Goal: Information Seeking & Learning: Find specific page/section

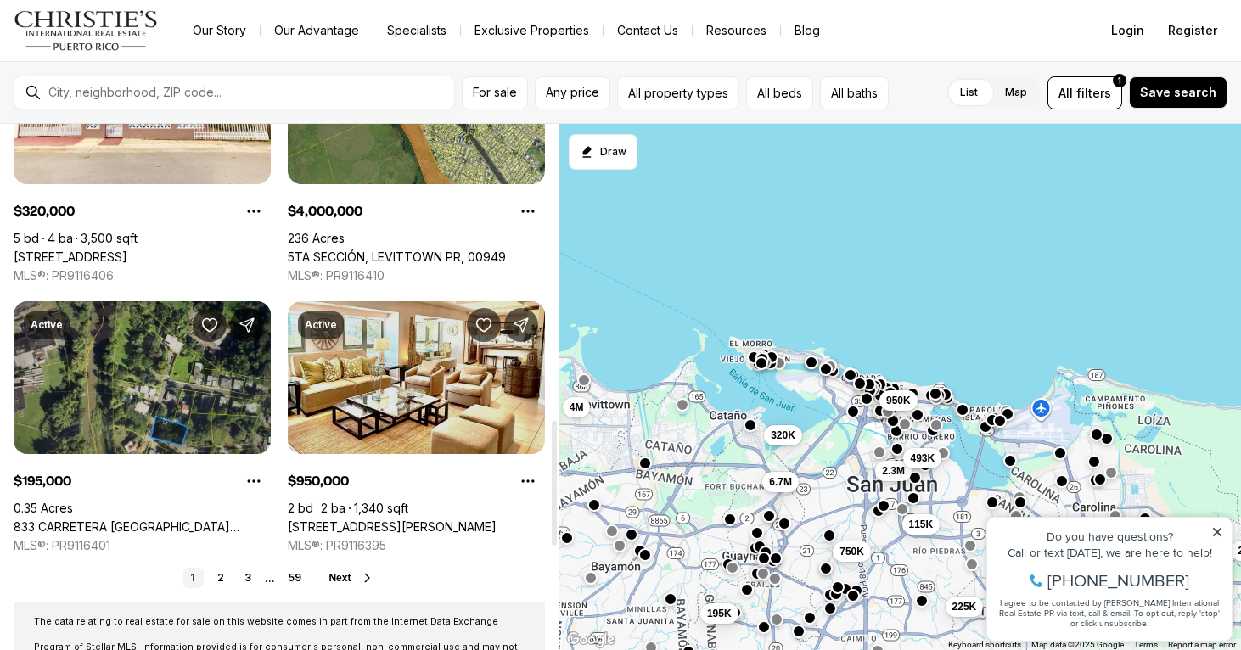
scroll to position [1242, 0]
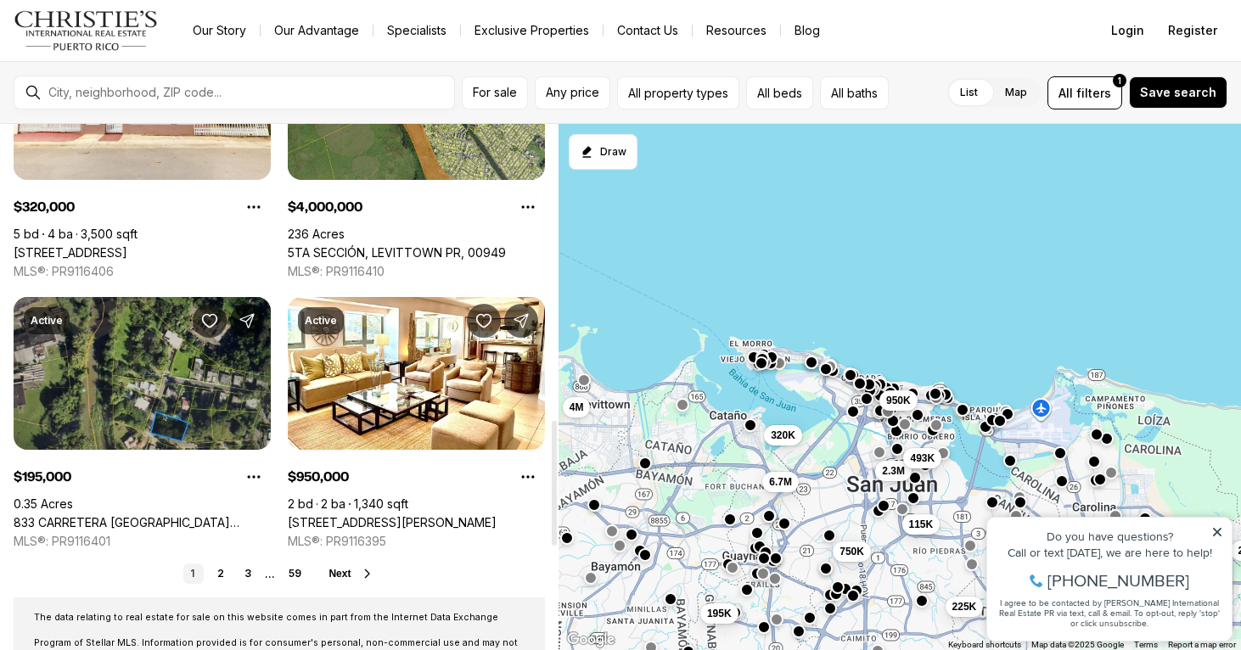
click at [367, 571] on icon at bounding box center [368, 574] width 14 height 14
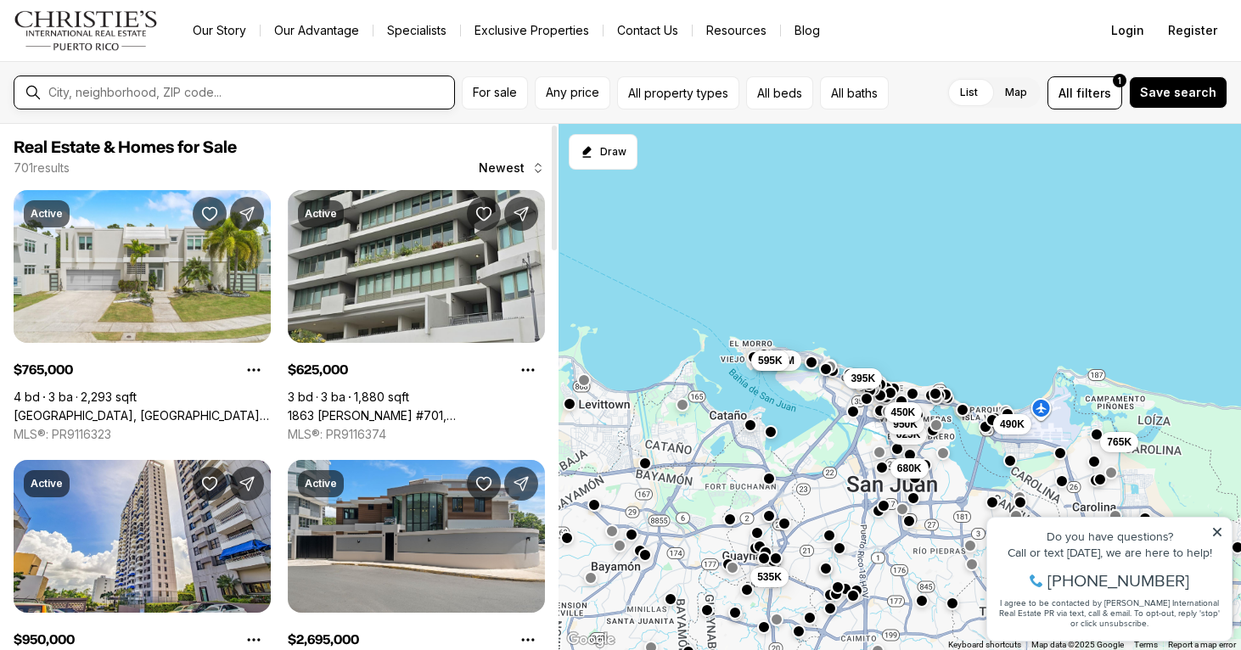
click at [105, 93] on input "text" at bounding box center [247, 93] width 399 height 14
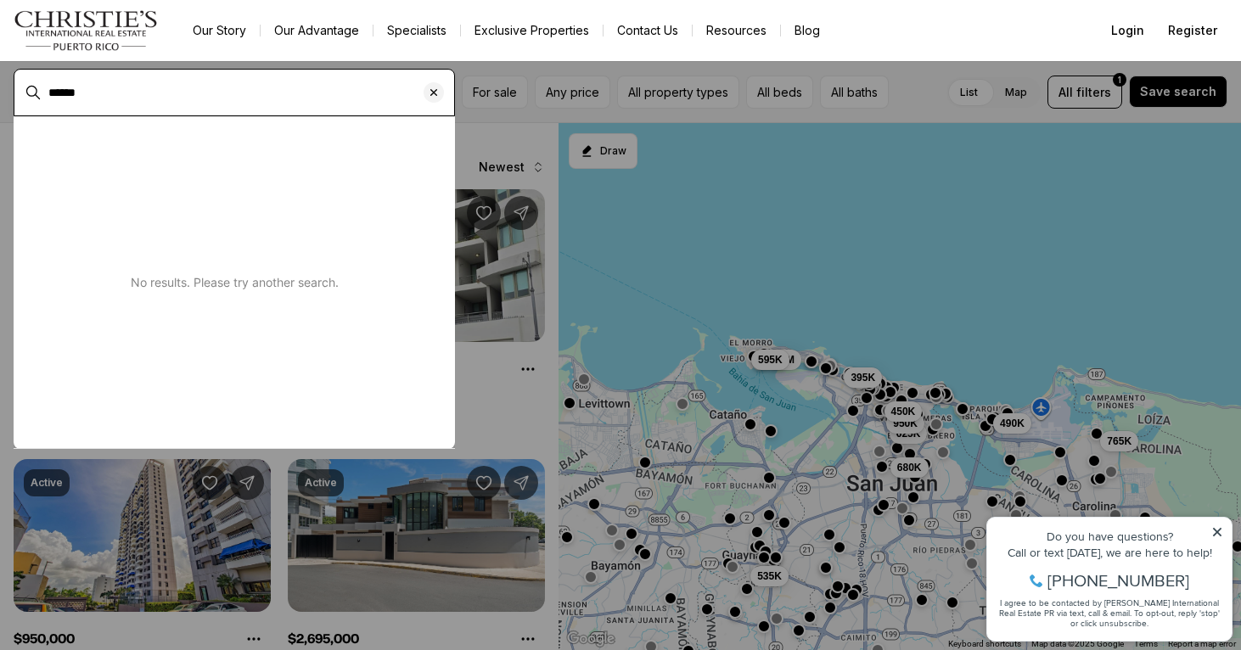
type input "******"
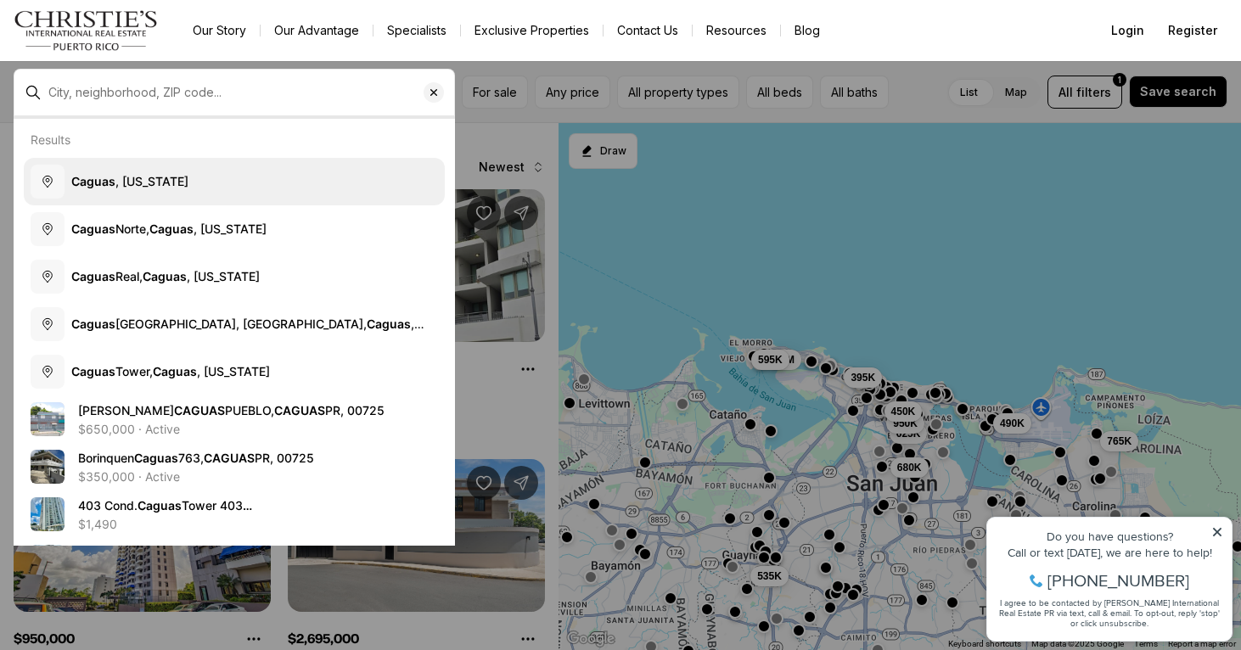
click at [94, 174] on b "Caguas" at bounding box center [93, 181] width 44 height 14
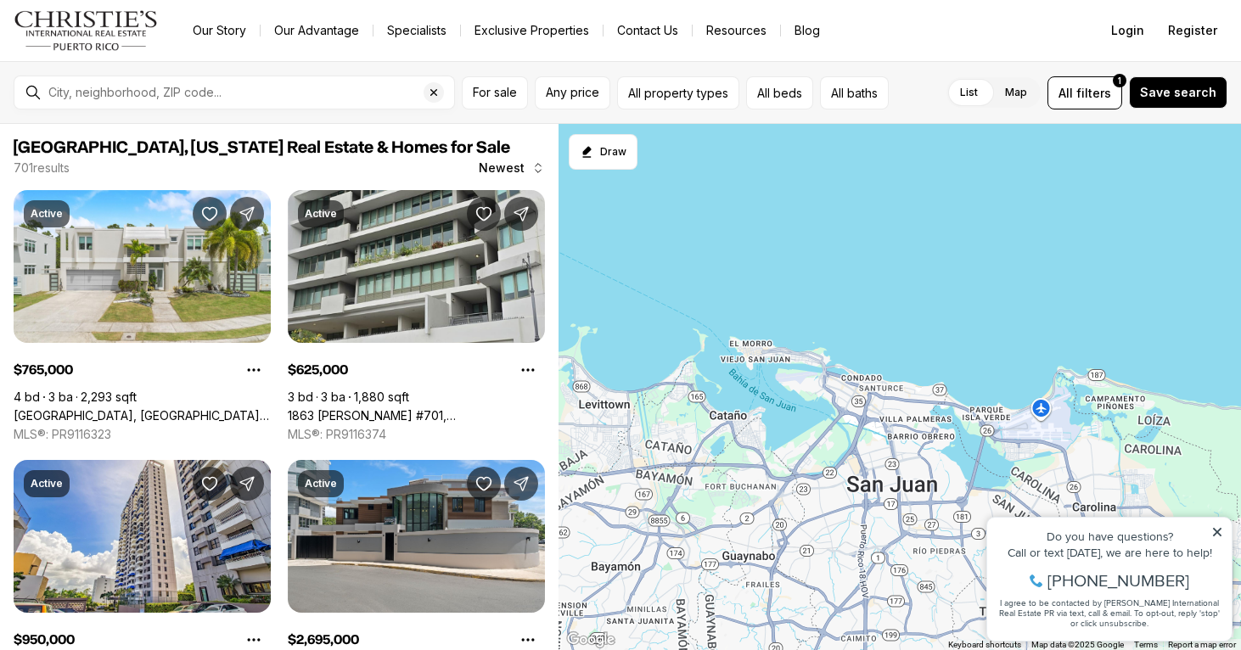
type input "**********"
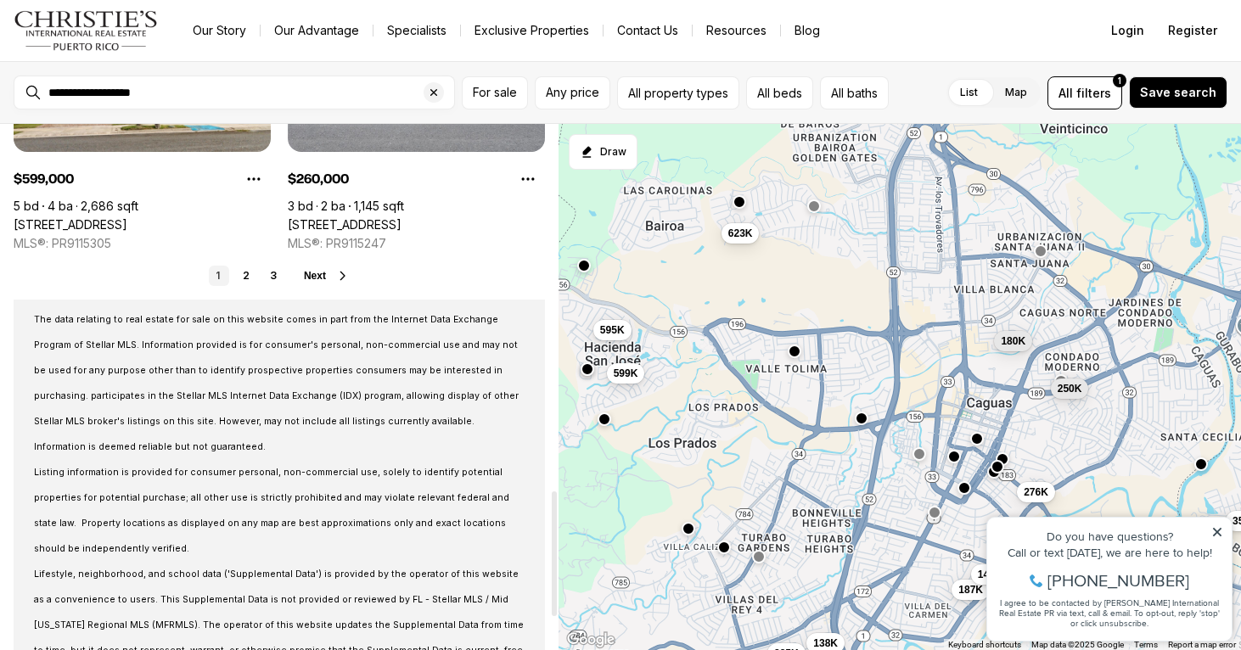
scroll to position [1541, 0]
click at [339, 278] on icon at bounding box center [343, 275] width 14 height 14
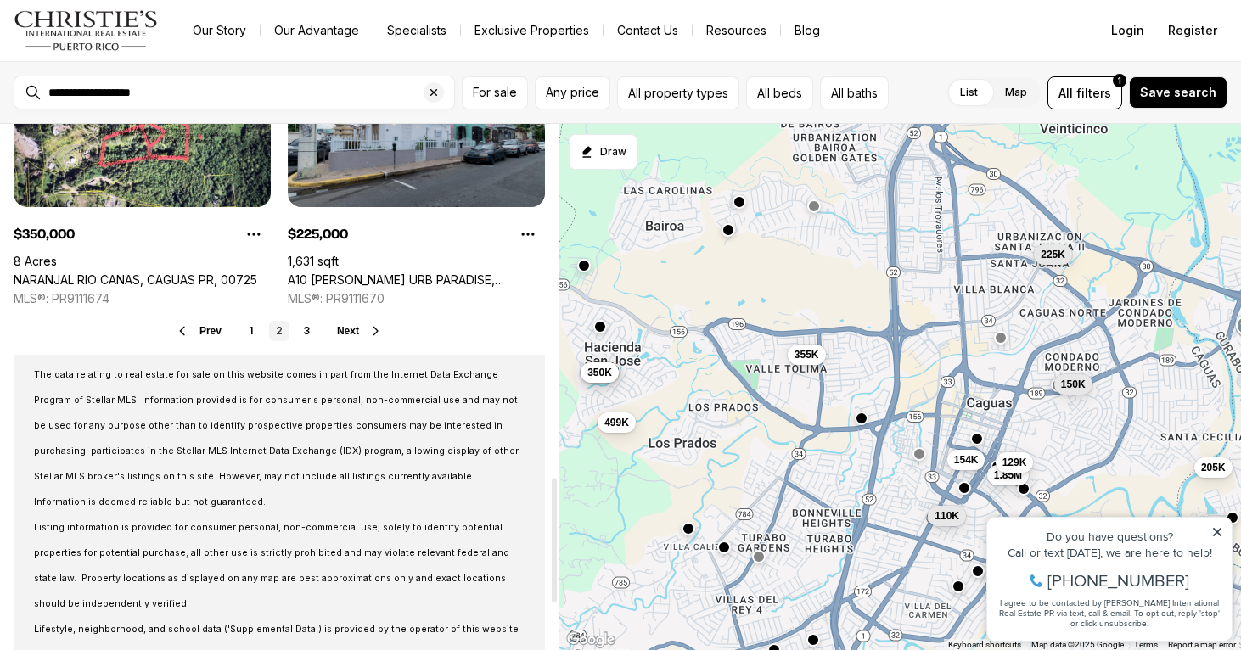
scroll to position [1487, 0]
click at [379, 328] on icon at bounding box center [376, 329] width 14 height 14
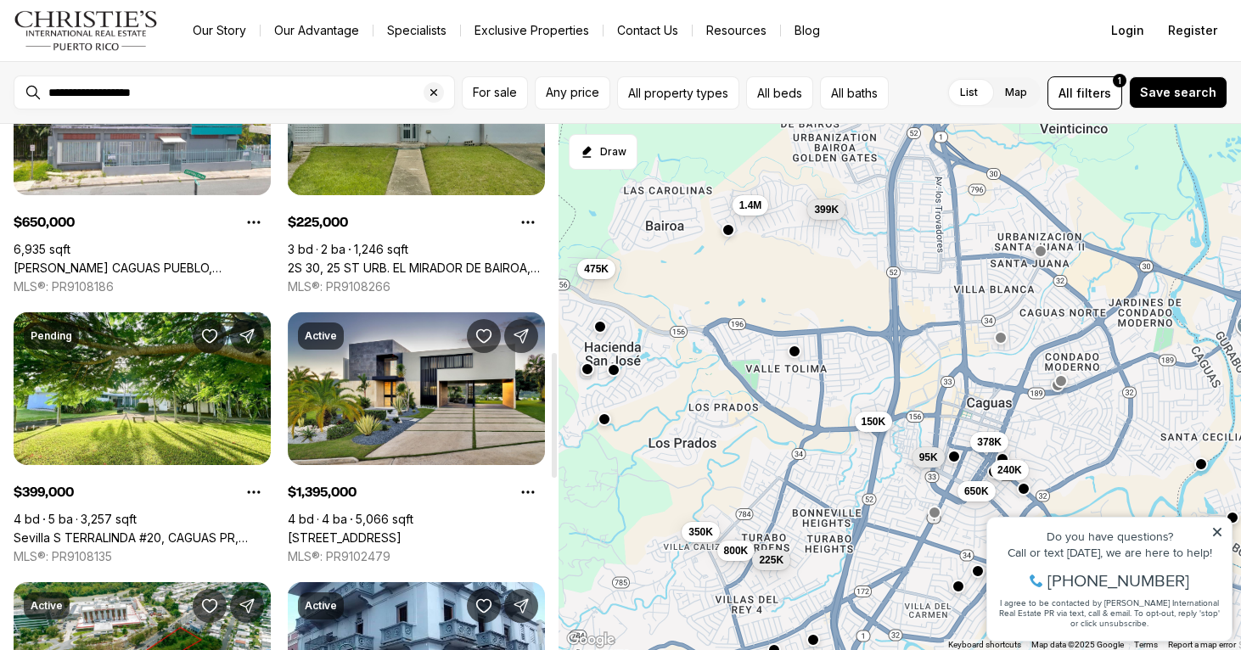
scroll to position [958, 0]
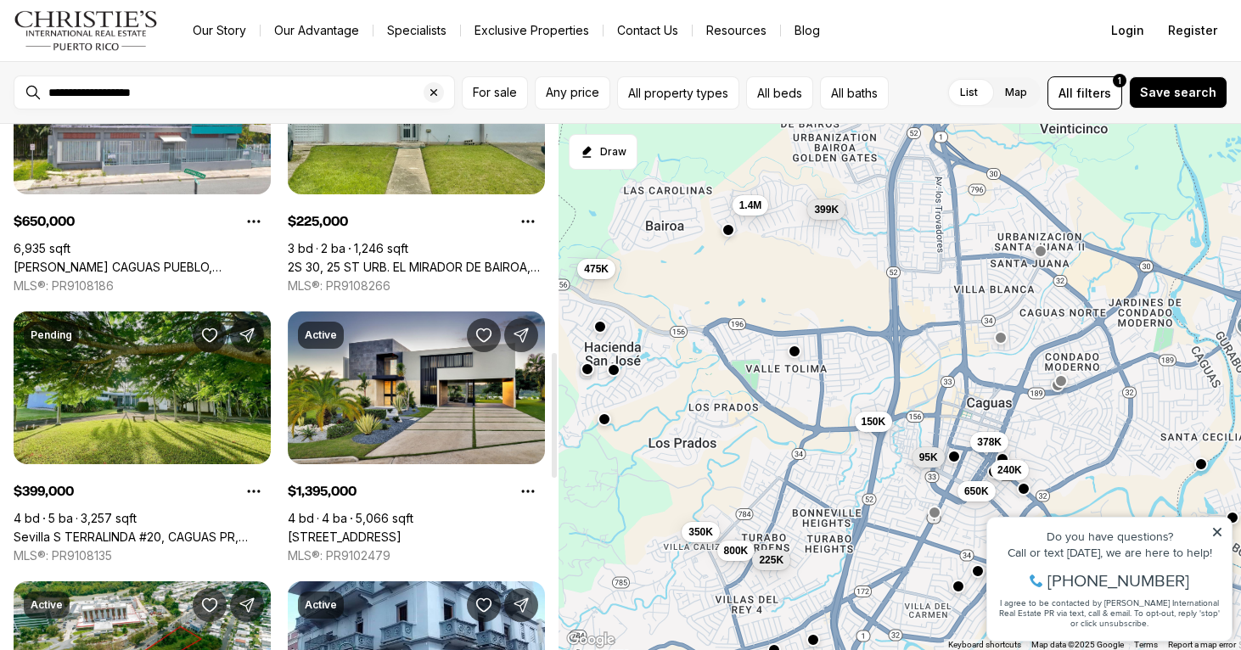
click at [122, 530] on link "Sevilla S TERRALINDA #20, CAGUAS PR, 00727" at bounding box center [142, 537] width 257 height 15
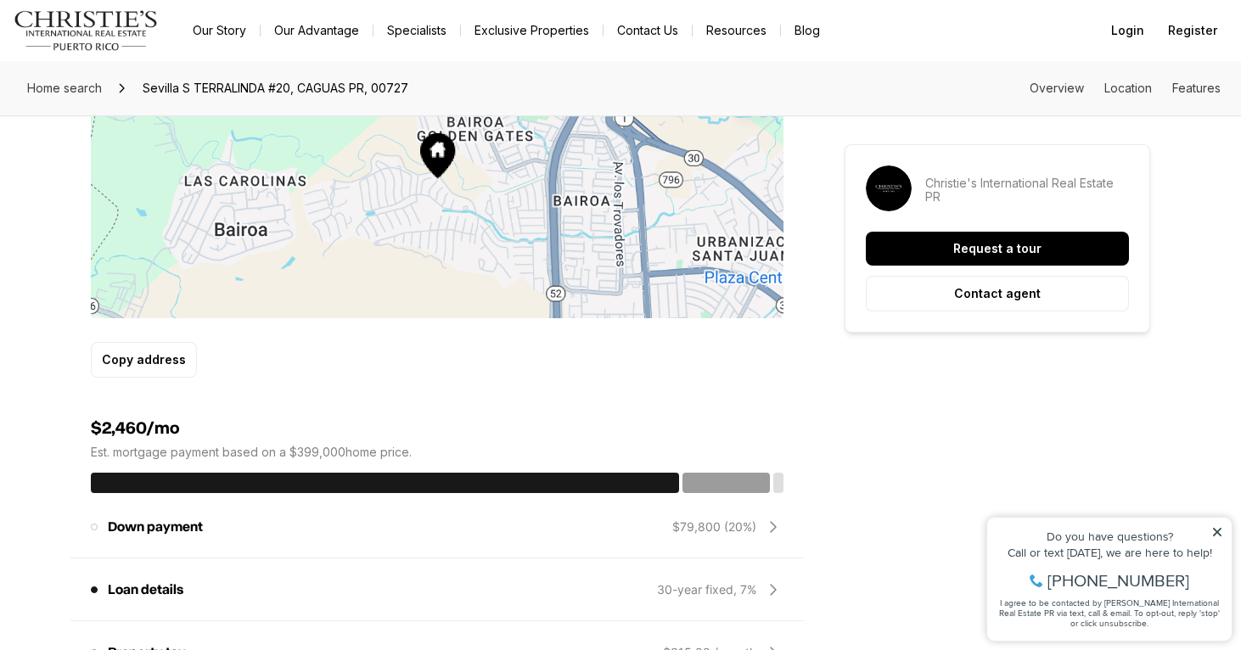
scroll to position [428, 0]
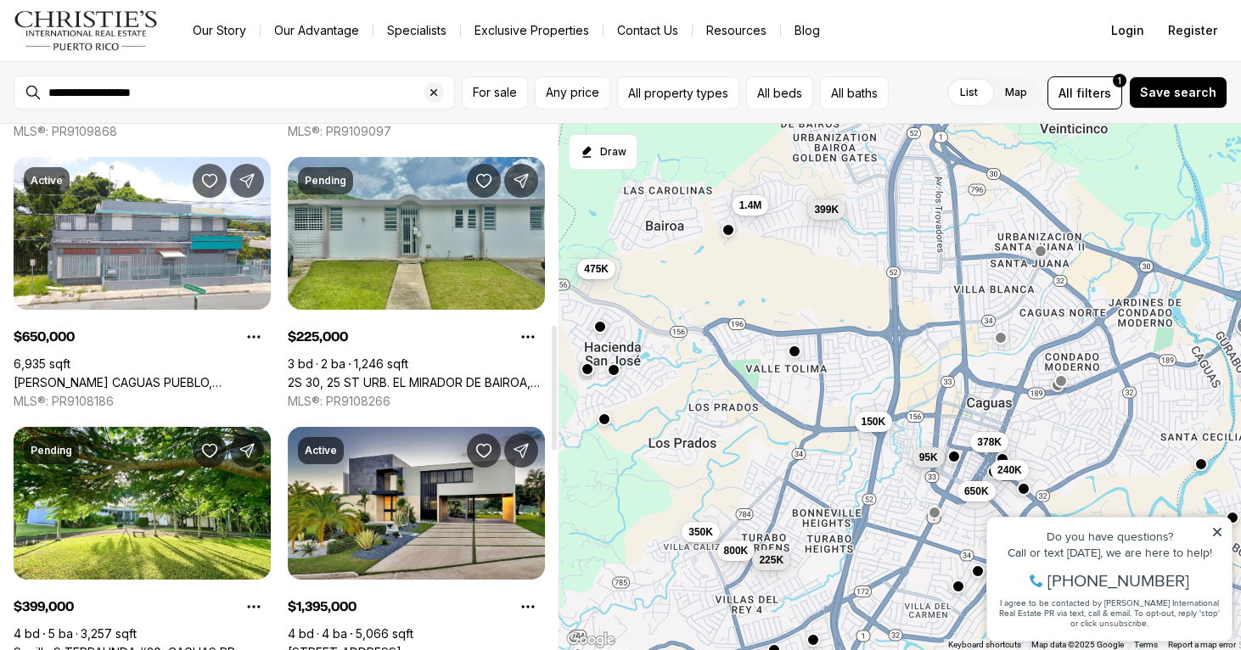
scroll to position [836, 0]
